Goal: Transaction & Acquisition: Purchase product/service

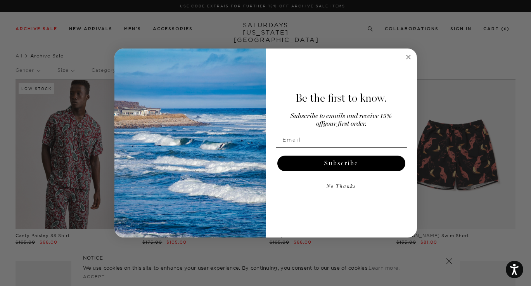
click at [411, 54] on circle "Close dialog" at bounding box center [408, 56] width 9 height 9
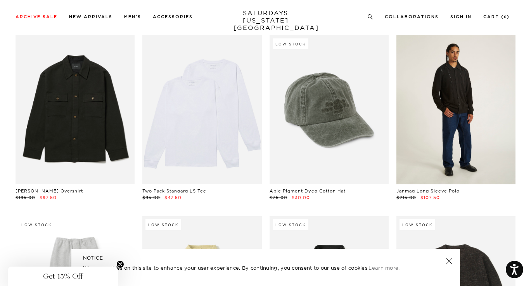
scroll to position [8215, 0]
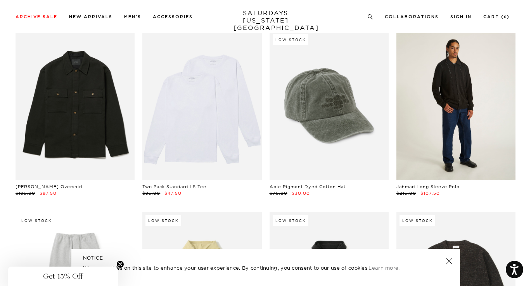
click at [450, 115] on link at bounding box center [456, 105] width 119 height 149
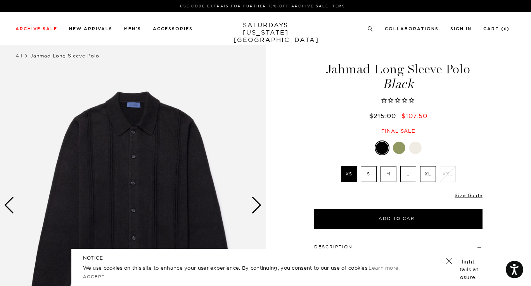
click at [254, 206] on div "Next slide" at bounding box center [257, 205] width 10 height 17
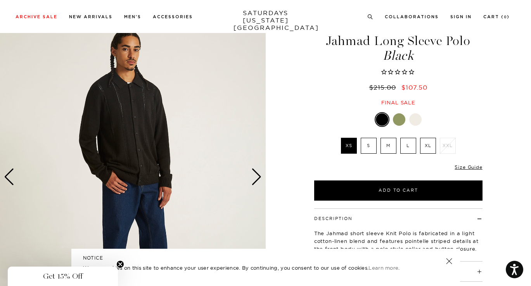
scroll to position [18, 0]
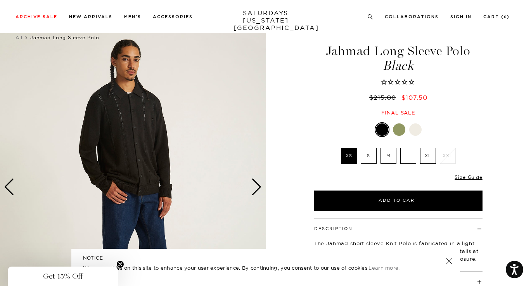
click at [258, 186] on div "Next slide" at bounding box center [257, 187] width 10 height 17
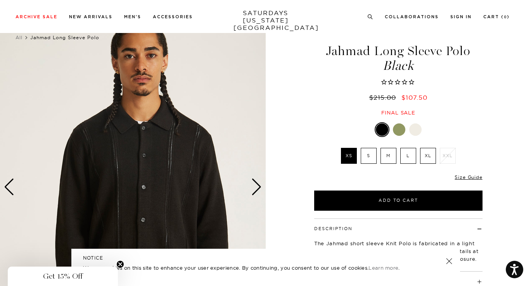
click at [258, 186] on div "Next slide" at bounding box center [257, 187] width 10 height 17
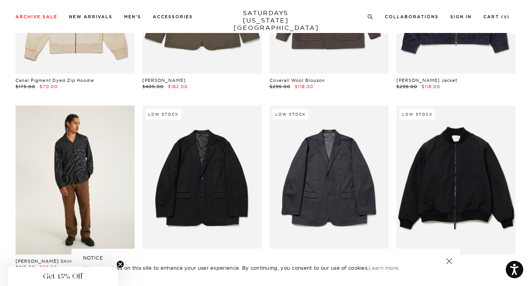
scroll to position [12692, 0]
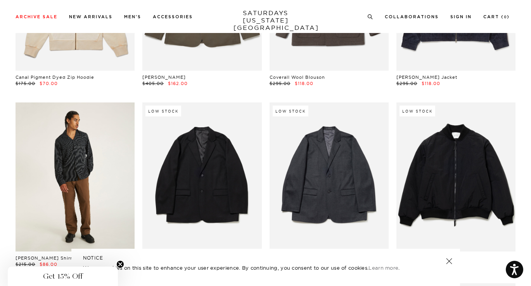
click at [100, 163] on link at bounding box center [75, 176] width 119 height 149
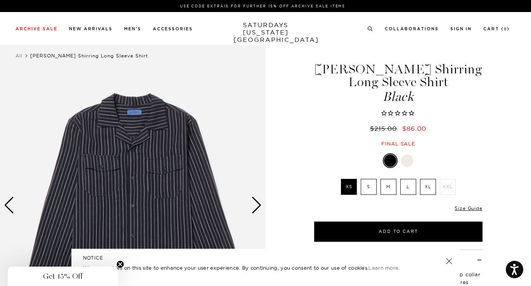
click at [255, 211] on div "Next slide" at bounding box center [257, 205] width 10 height 17
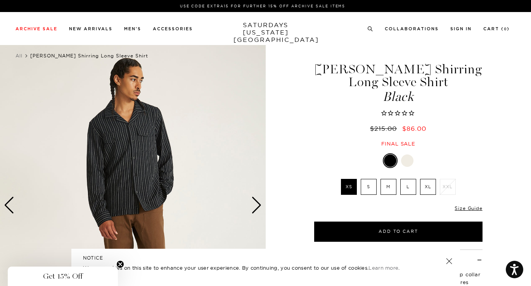
click at [255, 211] on div "Next slide" at bounding box center [257, 205] width 10 height 17
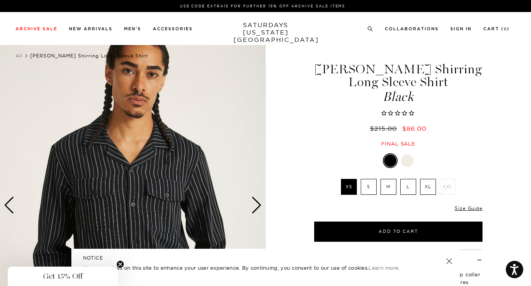
click at [255, 211] on div "Next slide" at bounding box center [257, 205] width 10 height 17
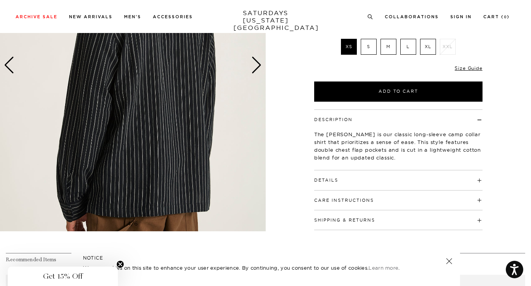
scroll to position [100, 0]
